Goal: Navigation & Orientation: Find specific page/section

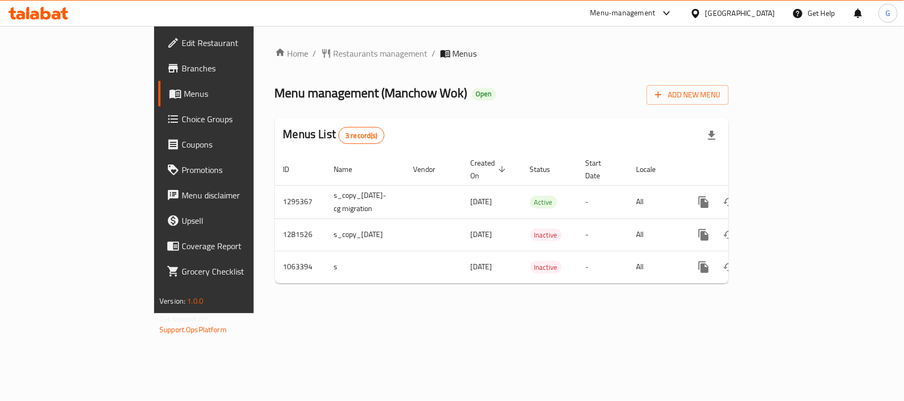
click at [761, 11] on div "[GEOGRAPHIC_DATA]" at bounding box center [740, 13] width 70 height 12
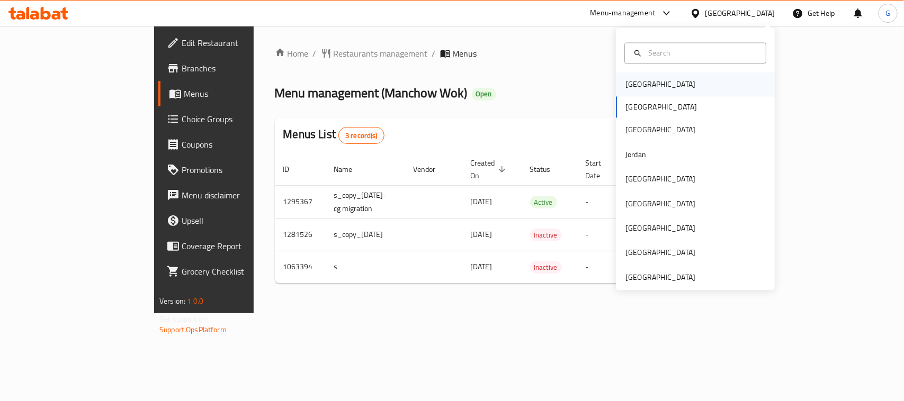
click at [648, 87] on div "[GEOGRAPHIC_DATA]" at bounding box center [660, 85] width 87 height 24
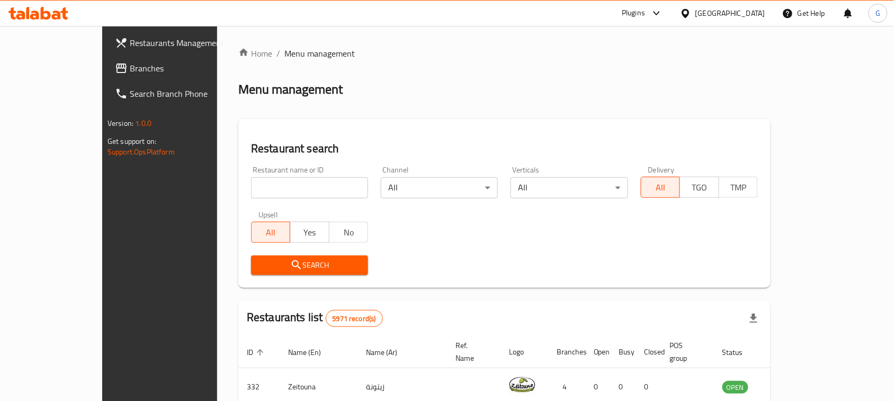
click at [745, 14] on div "[GEOGRAPHIC_DATA]" at bounding box center [730, 13] width 70 height 12
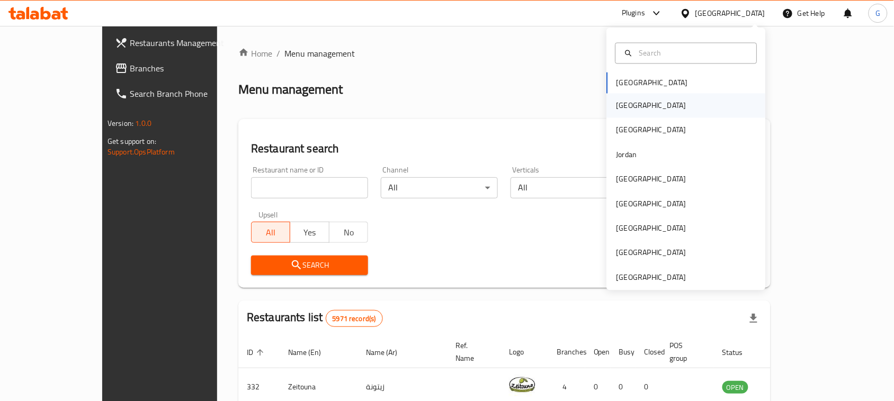
click at [634, 109] on div "[GEOGRAPHIC_DATA]" at bounding box center [686, 106] width 159 height 24
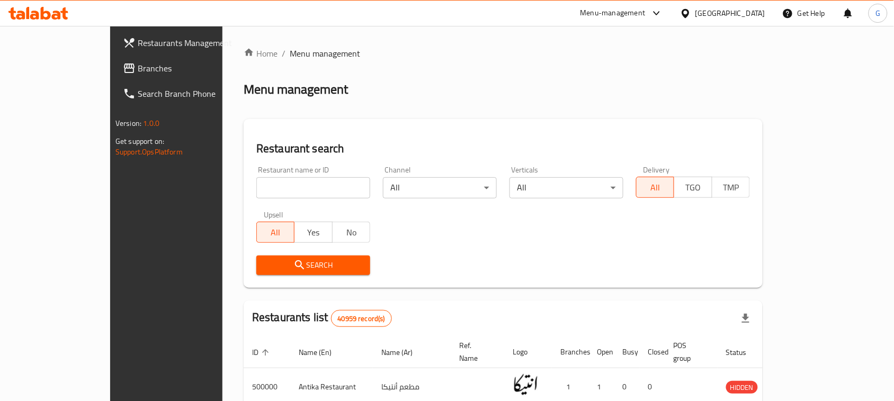
click at [138, 70] on span "Branches" at bounding box center [194, 68] width 113 height 13
